Goal: Navigation & Orientation: Go to known website

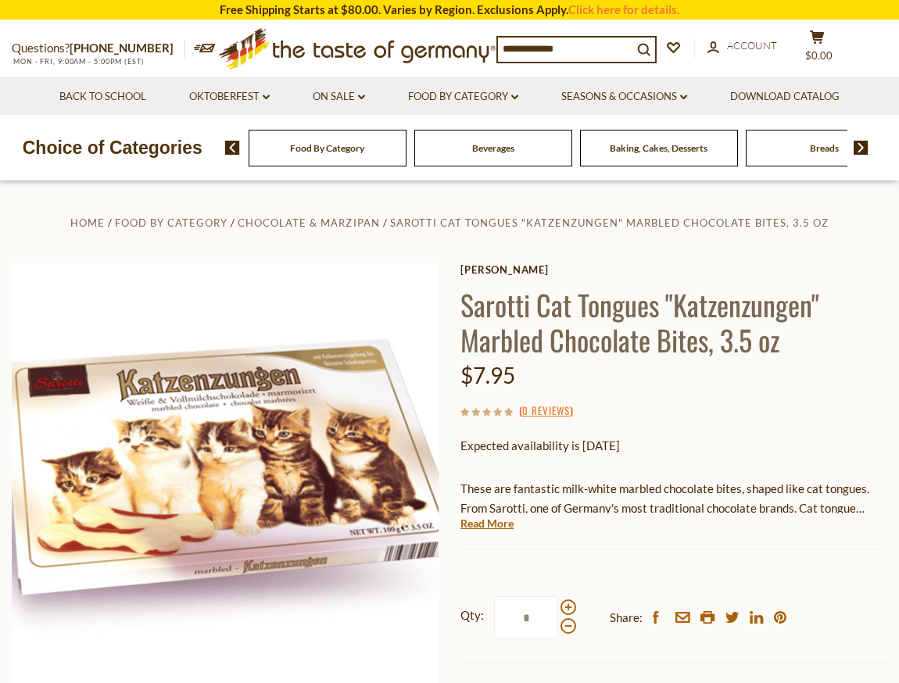
click at [339, 59] on icon ".st0{fill:#EDD300;} .st1{fill:#D33E21;}" at bounding box center [357, 48] width 277 height 55
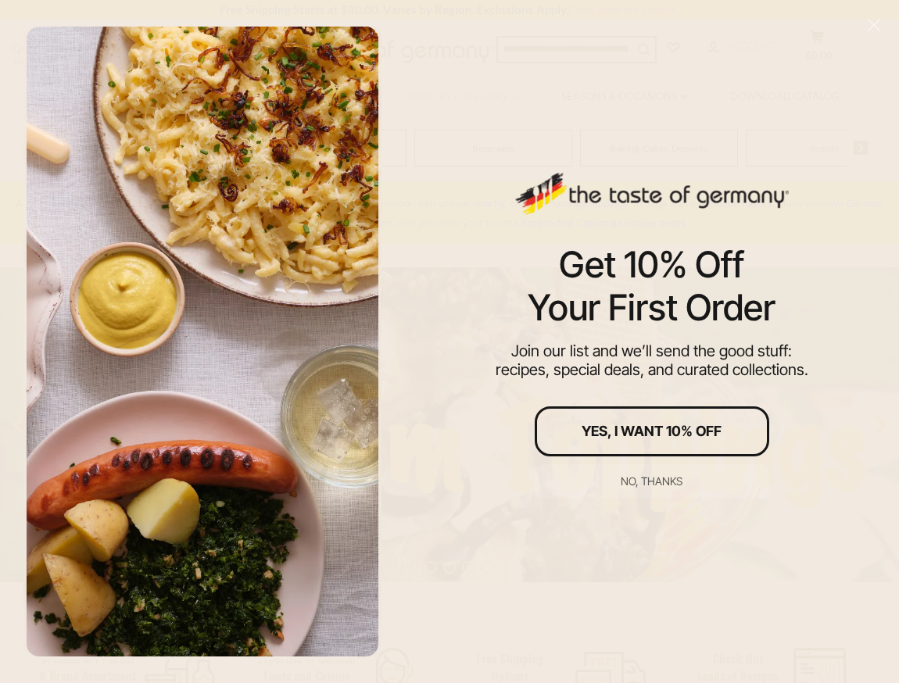
click at [438, 102] on div "Get 10% Off Your First Order Join our list and we’ll send the good stuff: recip…" at bounding box center [652, 341] width 495 height 683
click at [645, 488] on button "No, thanks" at bounding box center [651, 481] width 234 height 34
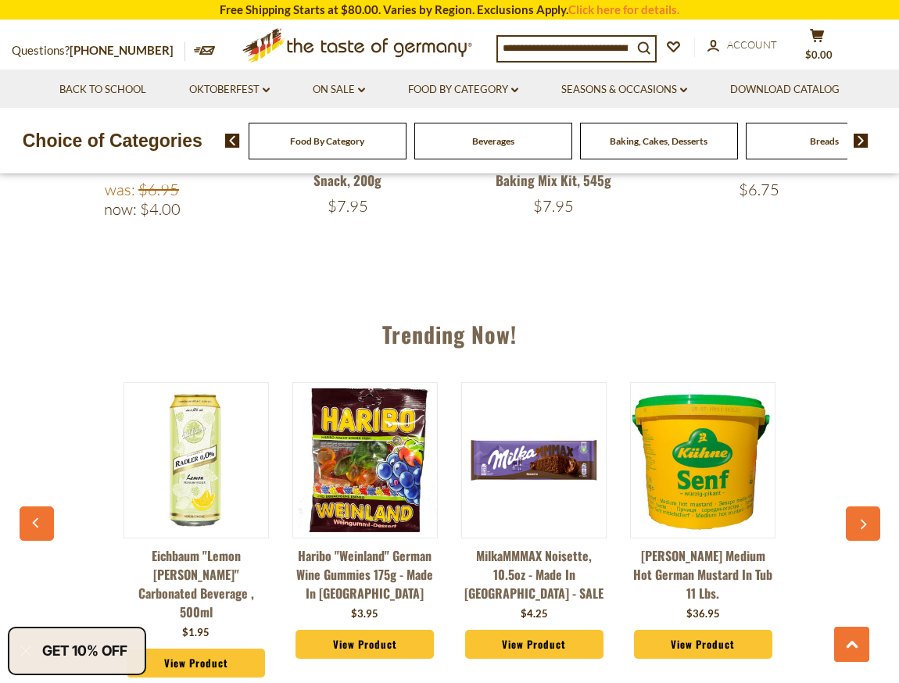
scroll to position [1678, 0]
